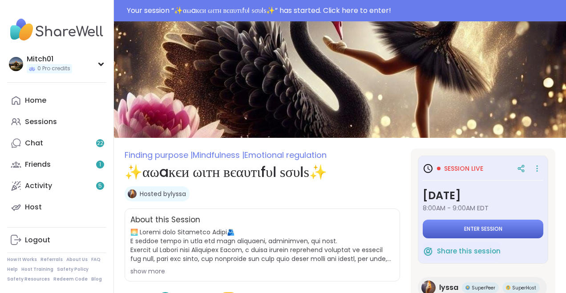
click at [477, 233] on span "Enter session" at bounding box center [483, 229] width 38 height 7
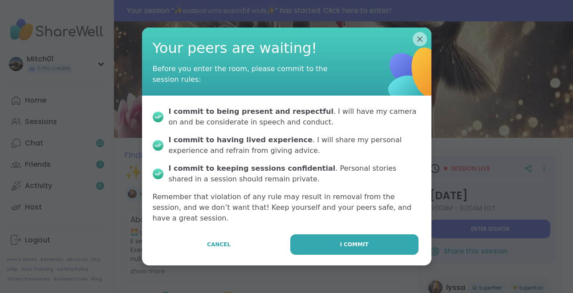
scroll to position [114, 0]
click at [324, 255] on button "I commit" at bounding box center [354, 245] width 128 height 20
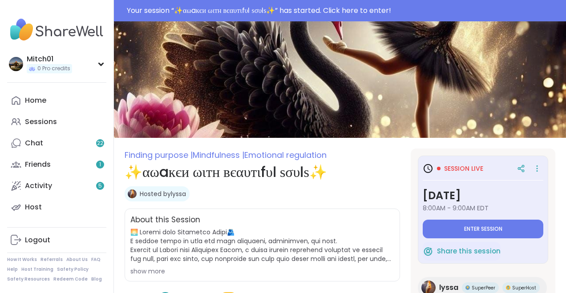
type textarea "*"
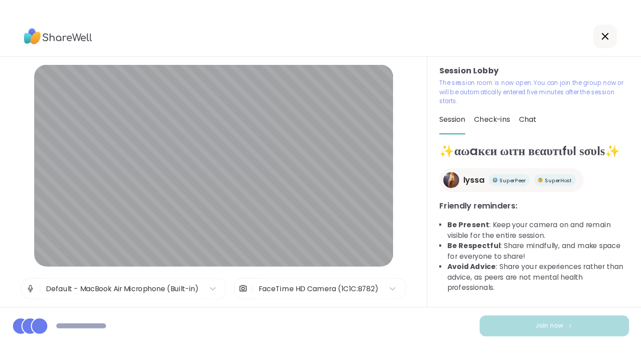
scroll to position [77, 0]
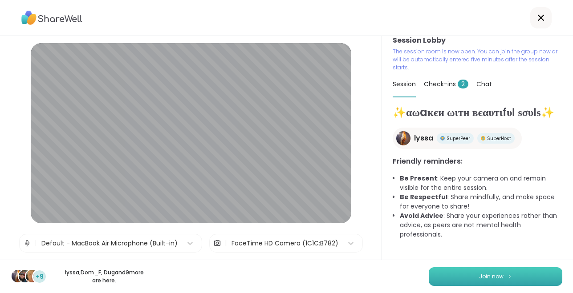
click at [492, 273] on span "Join now" at bounding box center [491, 277] width 24 height 8
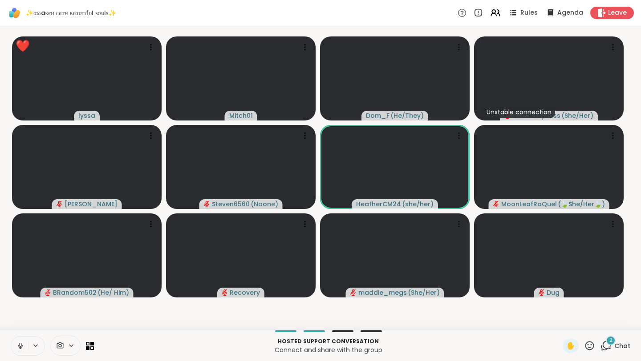
click at [350, 23] on div "✨αωaкєи ωιтн вєαυтιfυℓ ѕσυℓѕ✨ Rules Agenda Leave" at bounding box center [320, 13] width 641 height 26
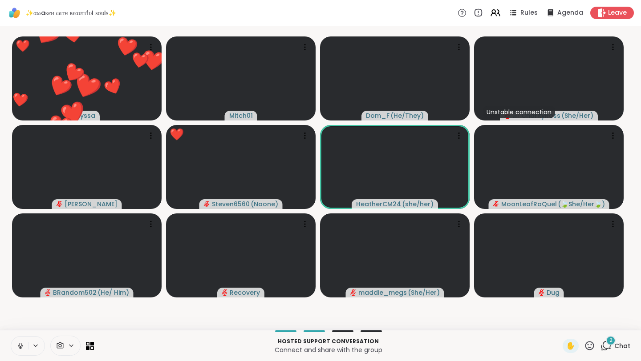
click at [28, 293] on button at bounding box center [19, 346] width 17 height 19
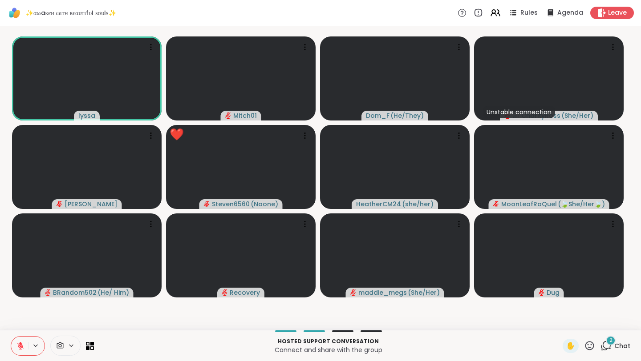
click at [24, 293] on icon at bounding box center [20, 346] width 8 height 8
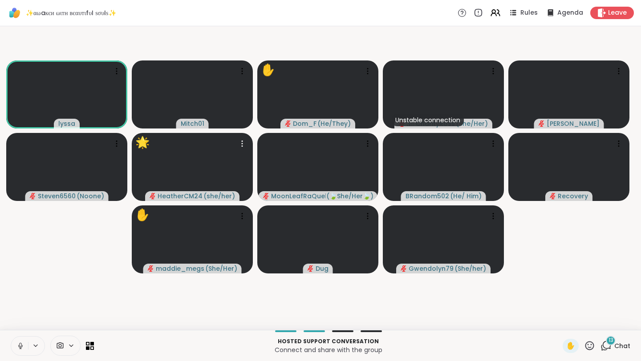
click at [566, 293] on icon at bounding box center [606, 346] width 11 height 11
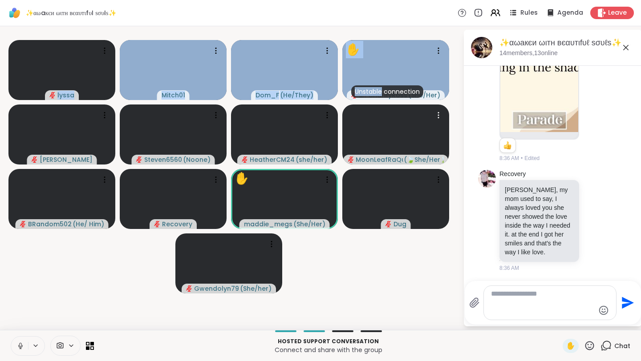
scroll to position [4910, 0]
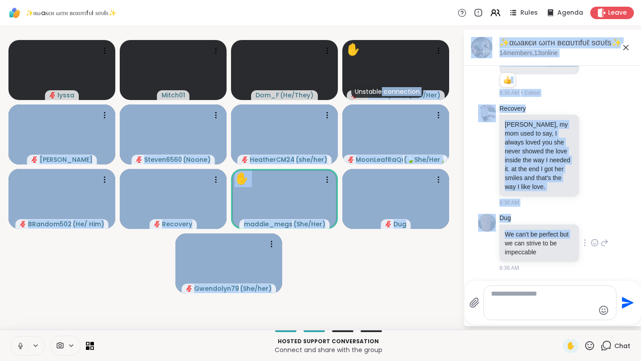
drag, startPoint x: 438, startPoint y: 84, endPoint x: 478, endPoint y: 191, distance: 113.8
click at [479, 191] on div "lyssa Mitch01 Dom_F ( He/They ) ✋ Unstable connection CharityRoss ( She/Her ) […" at bounding box center [320, 178] width 641 height 304
click at [478, 211] on div "Dug We can't be perfect but we can strive to be impeccable 8:36 AM" at bounding box center [553, 243] width 150 height 65
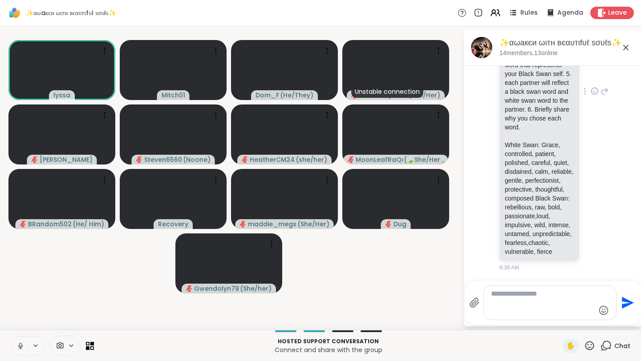
scroll to position [5969, 0]
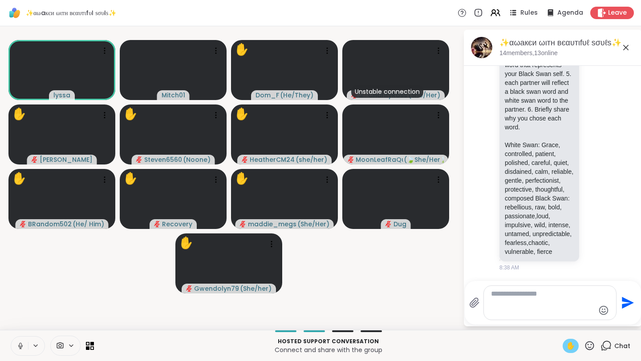
click at [566, 293] on span "✋" at bounding box center [570, 346] width 9 height 11
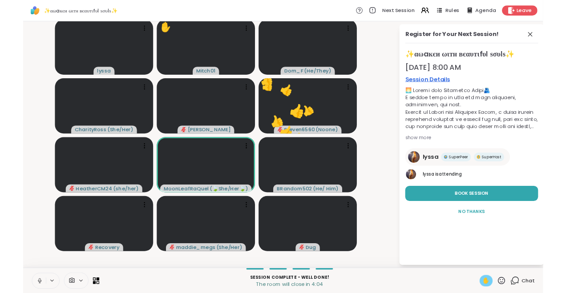
scroll to position [0, 0]
